Goal: Find specific page/section

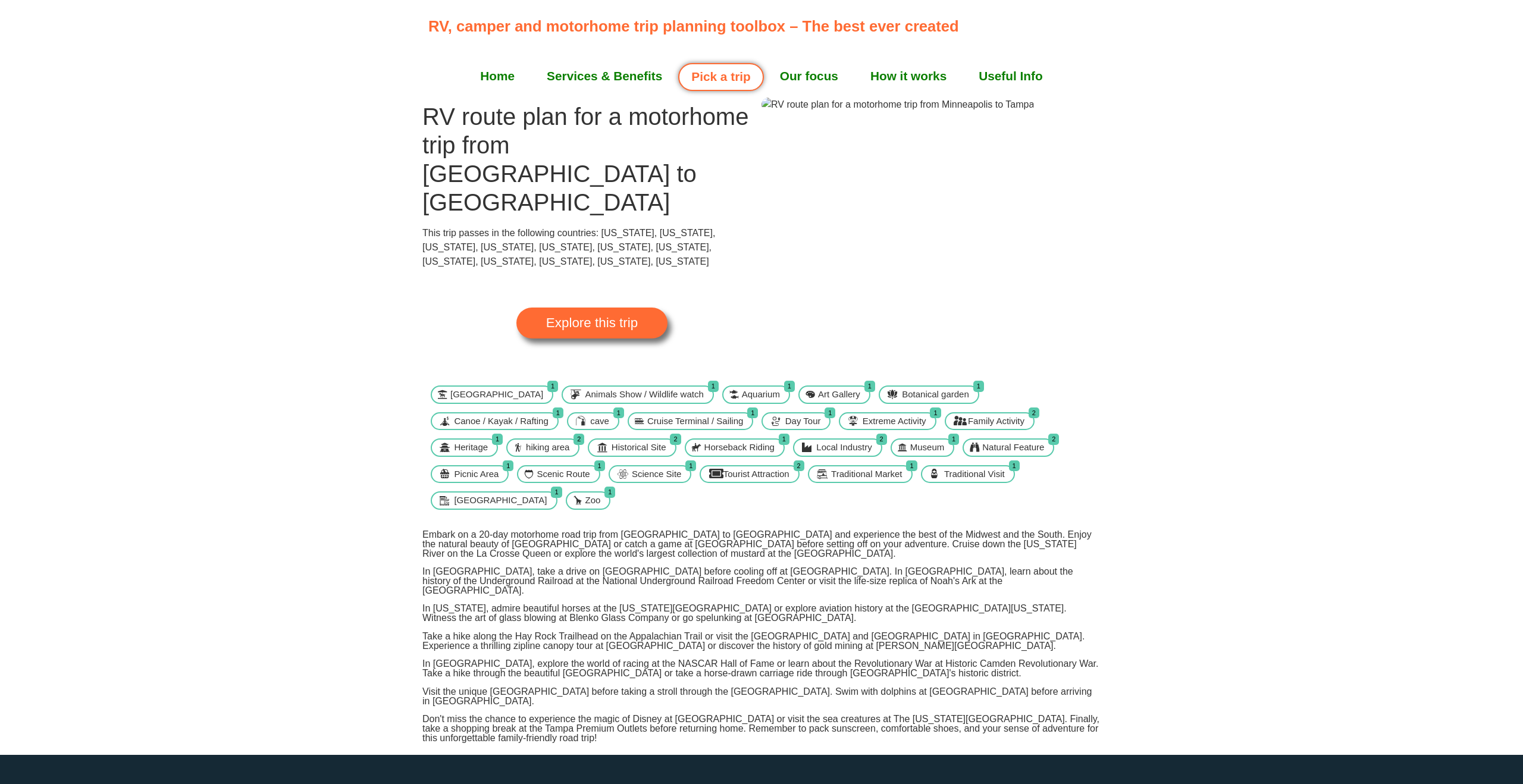
scroll to position [12, 0]
click at [741, 82] on link "Pick a trip" at bounding box center [721, 76] width 85 height 28
